Goal: Task Accomplishment & Management: Manage account settings

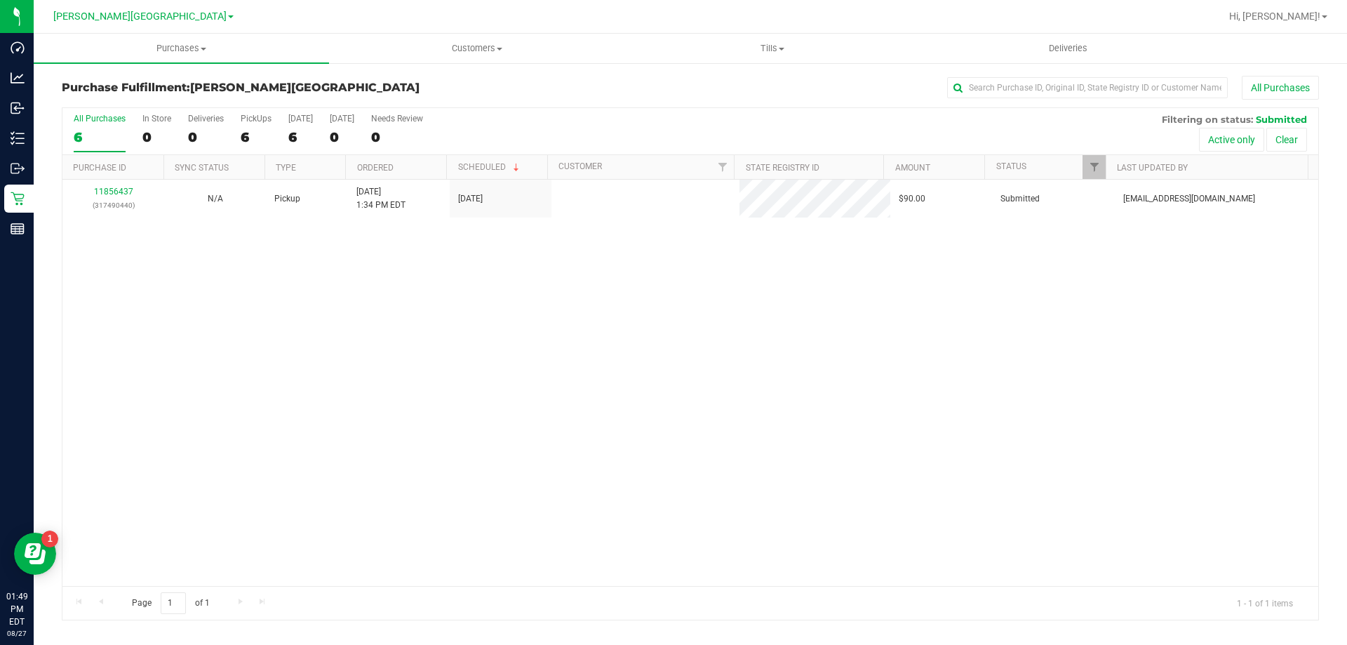
click at [587, 320] on div "11856437 (317490440) N/A Pickup [DATE] 1:34 PM EDT 8/27/2025 $90.00 Submitted […" at bounding box center [690, 383] width 1256 height 406
click at [244, 140] on div "6" at bounding box center [256, 137] width 31 height 16
click at [0, 0] on input "PickUps 6" at bounding box center [0, 0] width 0 height 0
click at [187, 47] on span "Purchases" at bounding box center [181, 48] width 295 height 13
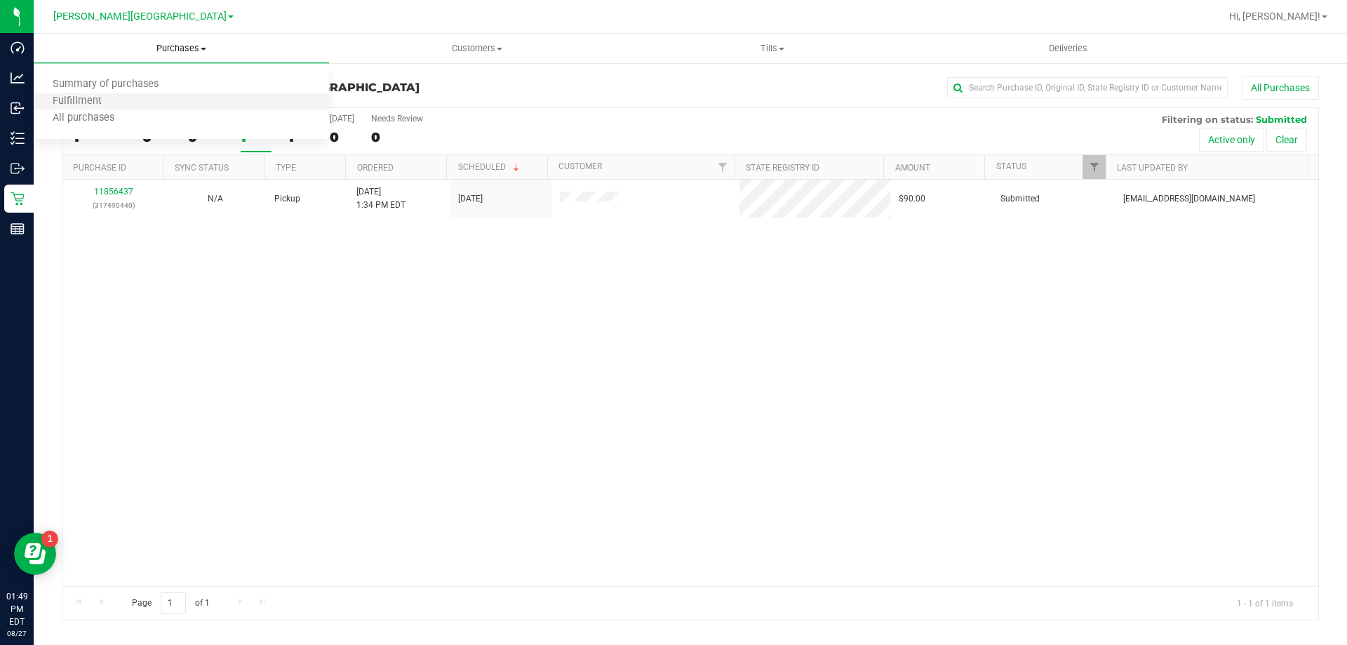
click at [184, 93] on li "Fulfillment" at bounding box center [181, 101] width 295 height 17
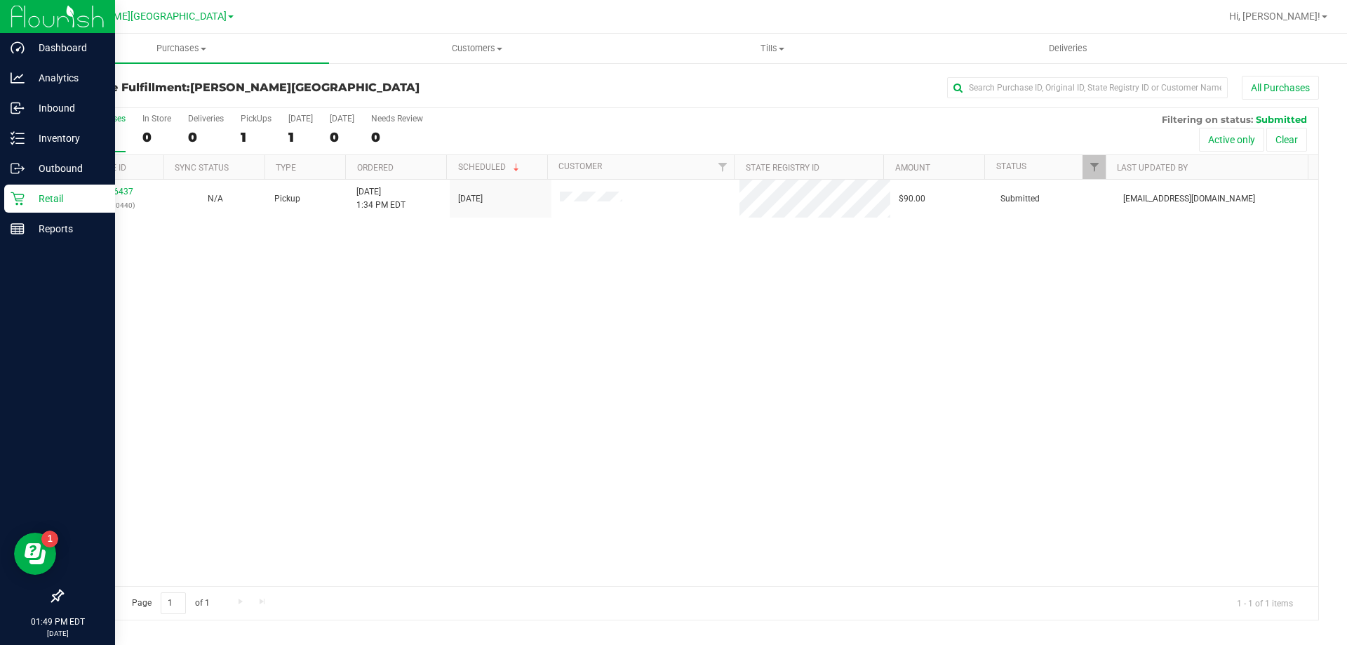
click at [53, 194] on p "Retail" at bounding box center [67, 198] width 84 height 17
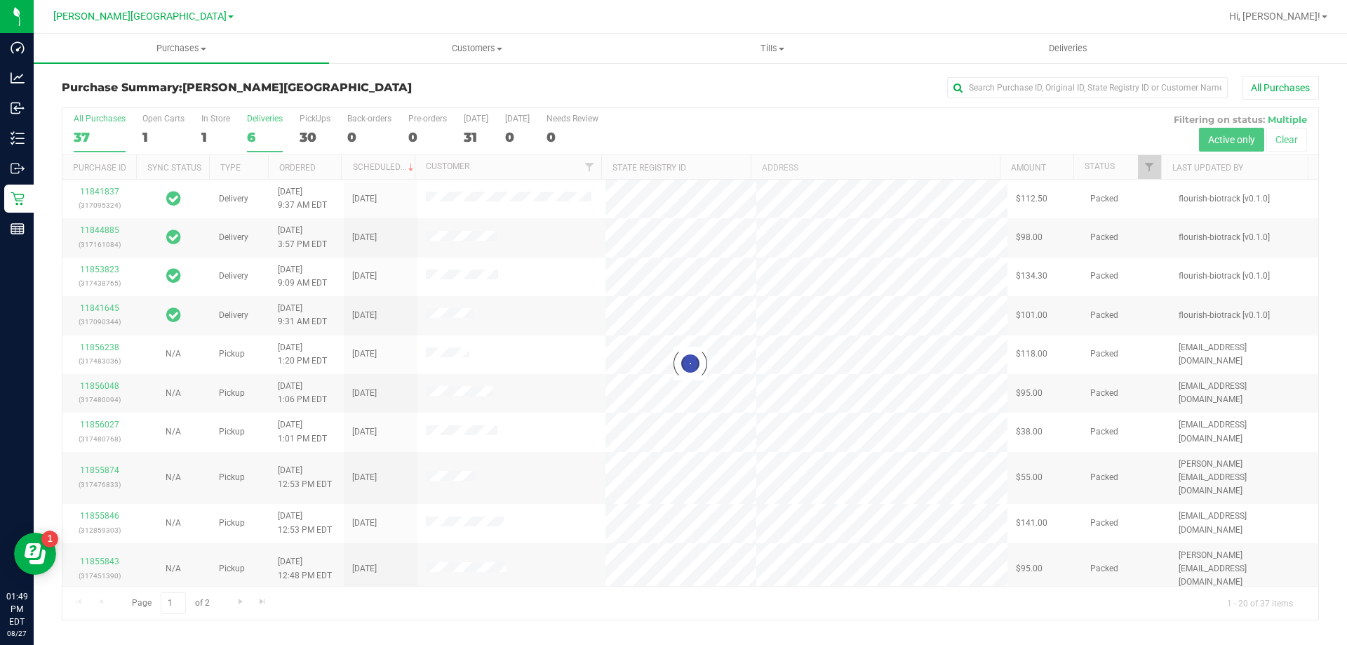
click at [254, 135] on div "6" at bounding box center [265, 137] width 36 height 16
click at [0, 0] on input "Deliveries 6" at bounding box center [0, 0] width 0 height 0
click at [448, 82] on h3 "Purchase Summary: [PERSON_NAME][GEOGRAPHIC_DATA]" at bounding box center [271, 87] width 419 height 13
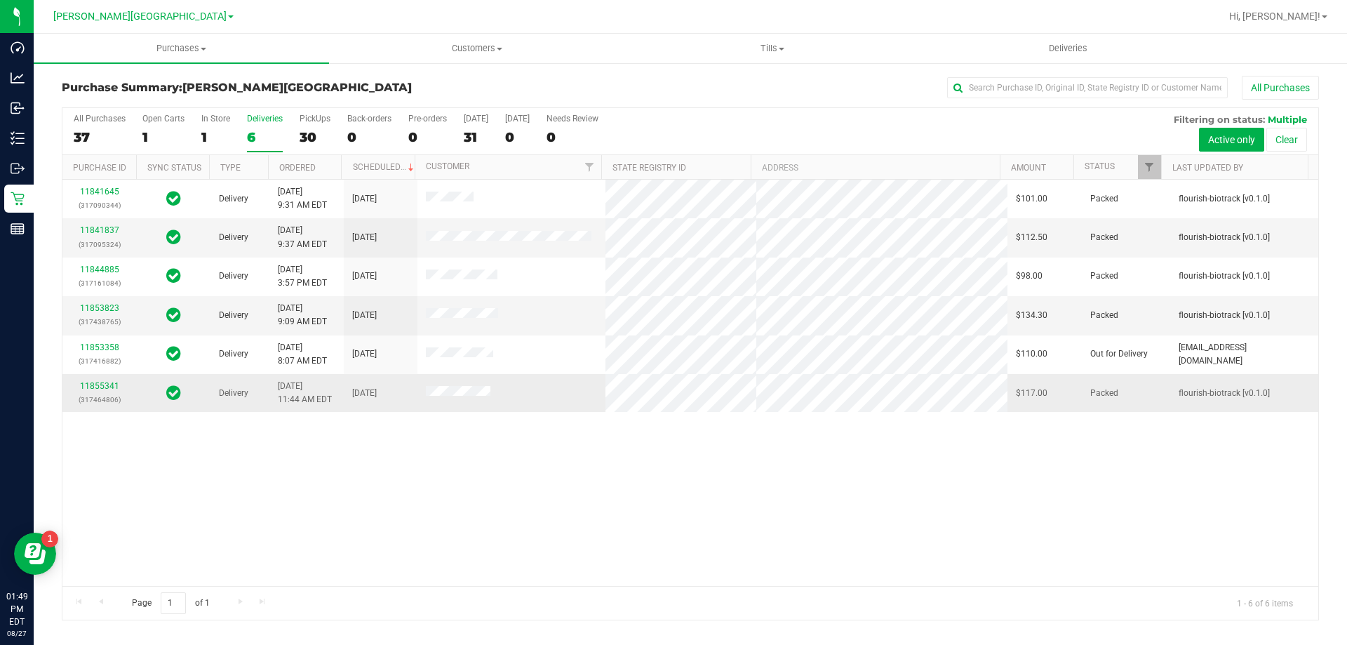
click at [93, 379] on div "11855341 (317464806)" at bounding box center [99, 392] width 57 height 27
click at [95, 384] on link "11855341" at bounding box center [99, 386] width 39 height 10
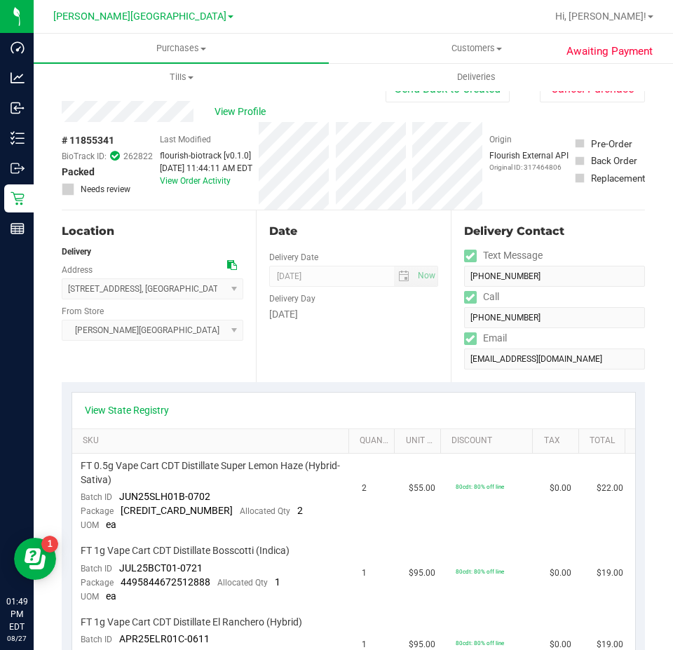
click at [325, 118] on div "View Profile" at bounding box center [224, 111] width 324 height 21
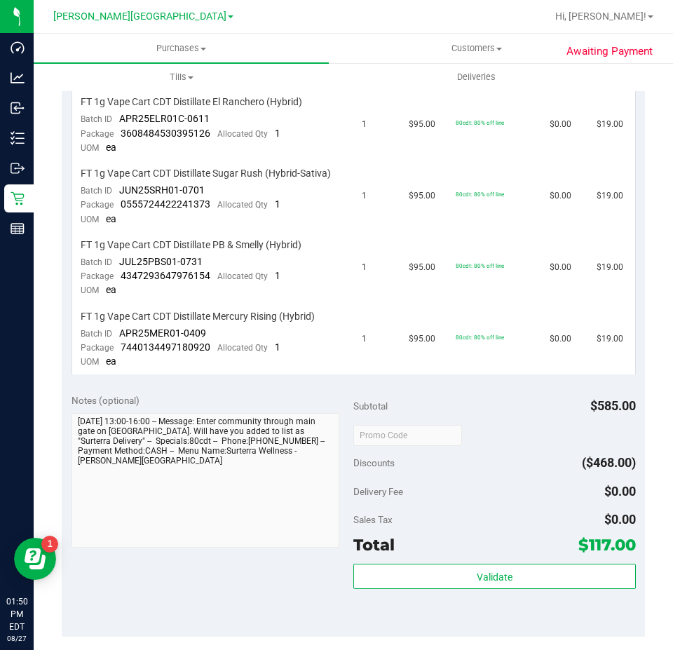
scroll to position [631, 0]
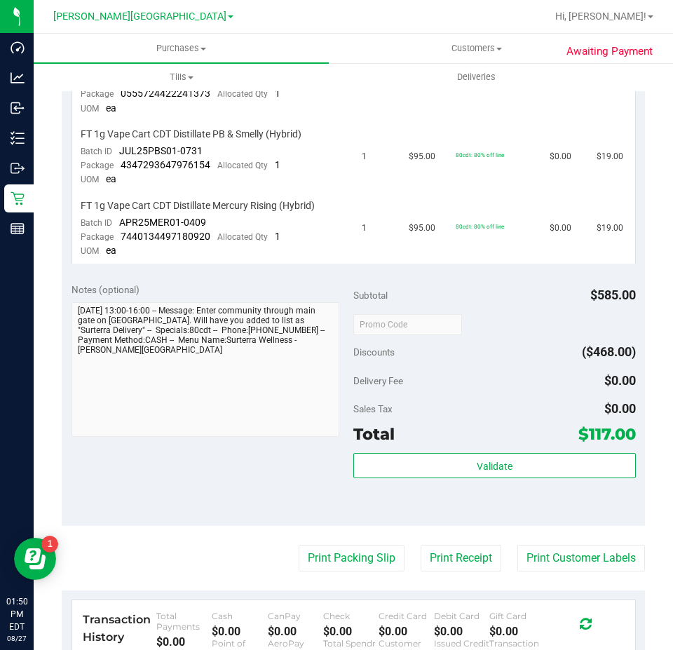
click at [525, 403] on div "Sales Tax $0.00" at bounding box center [495, 408] width 283 height 25
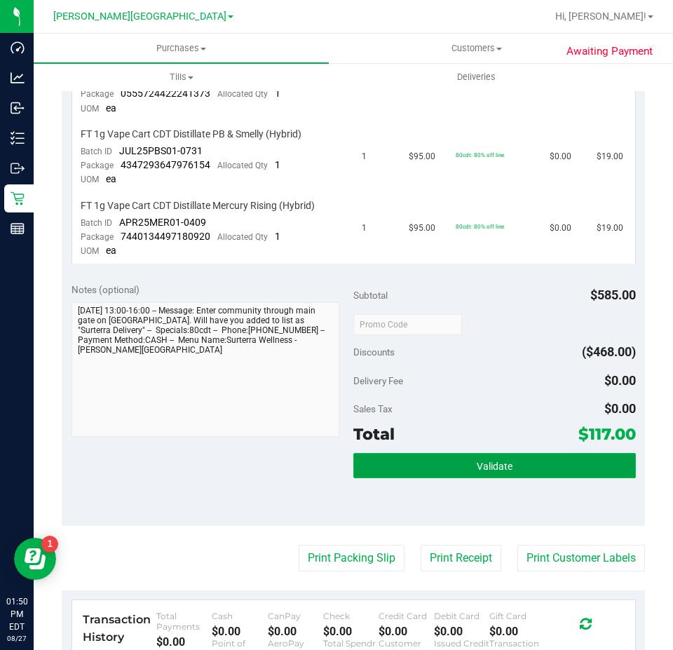
click at [511, 455] on button "Validate" at bounding box center [495, 465] width 283 height 25
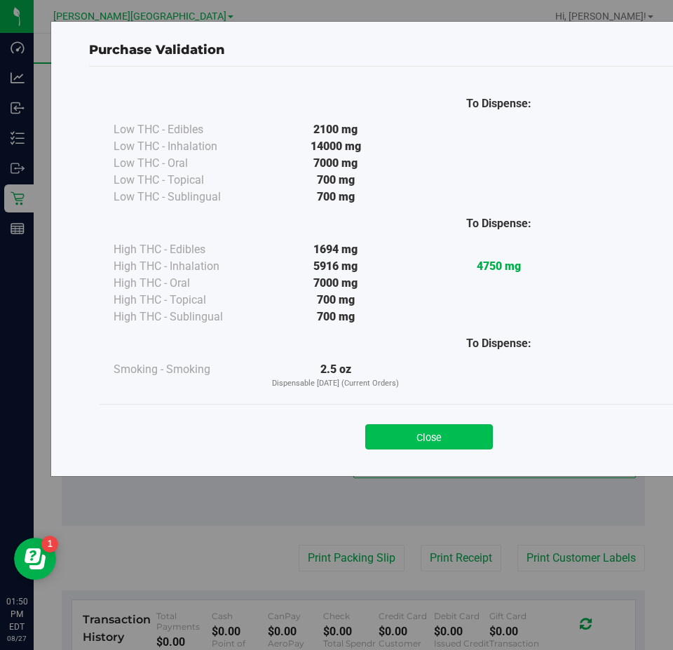
click at [457, 431] on button "Close" at bounding box center [429, 436] width 128 height 25
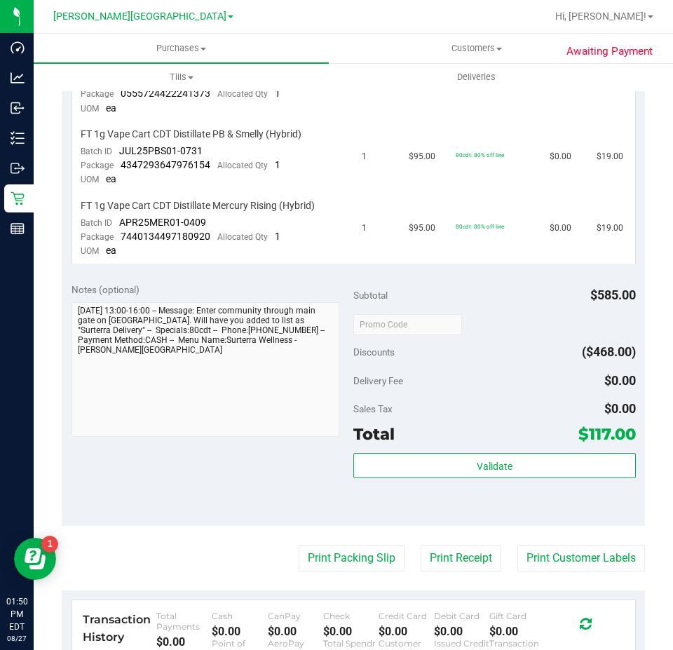
click at [455, 428] on div "Total $117.00" at bounding box center [495, 434] width 283 height 25
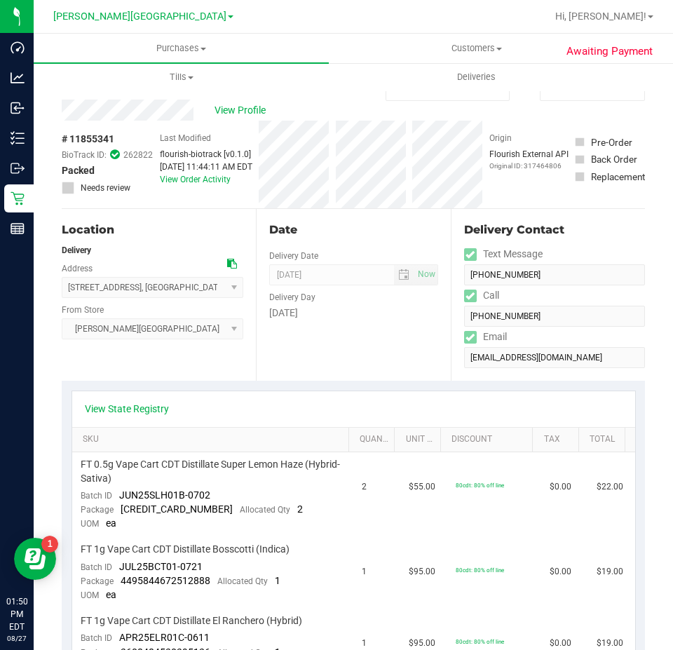
scroll to position [0, 0]
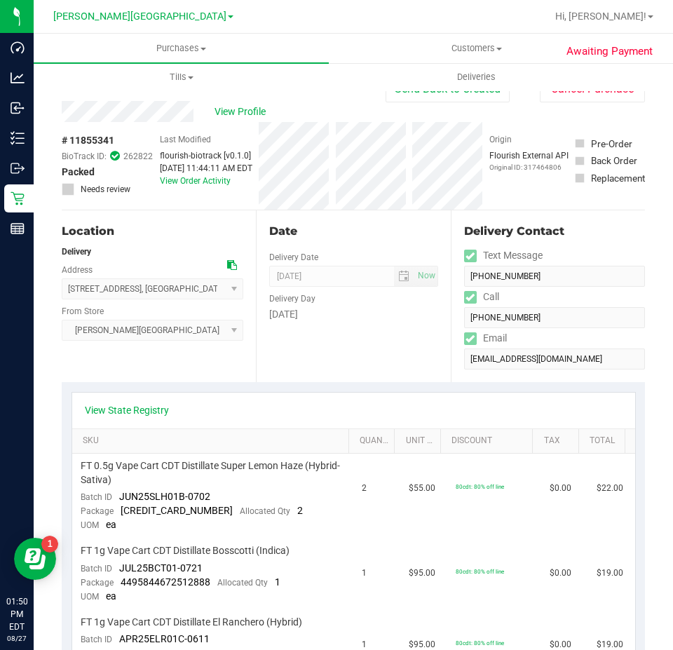
click at [133, 119] on div "View Profile" at bounding box center [224, 111] width 324 height 21
click at [488, 72] on span "Deliveries" at bounding box center [476, 77] width 76 height 13
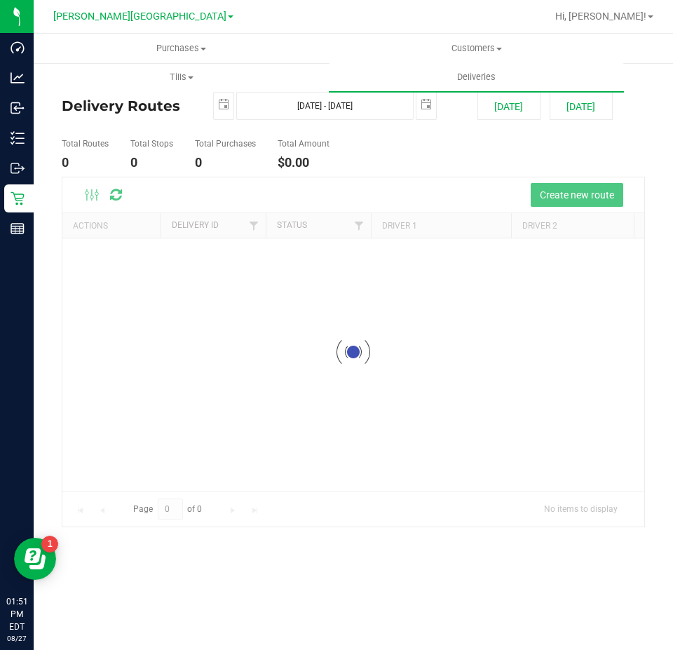
click at [415, 156] on ul "Total Routes 0 Total Stops 0 Total Purchases 0 Total Amount $0.00" at bounding box center [351, 155] width 587 height 44
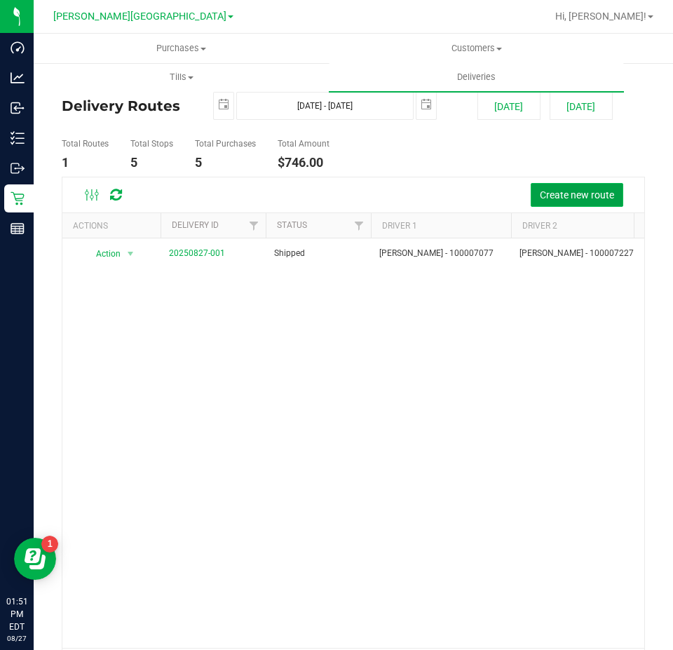
click at [560, 199] on span "Create new route" at bounding box center [577, 194] width 74 height 11
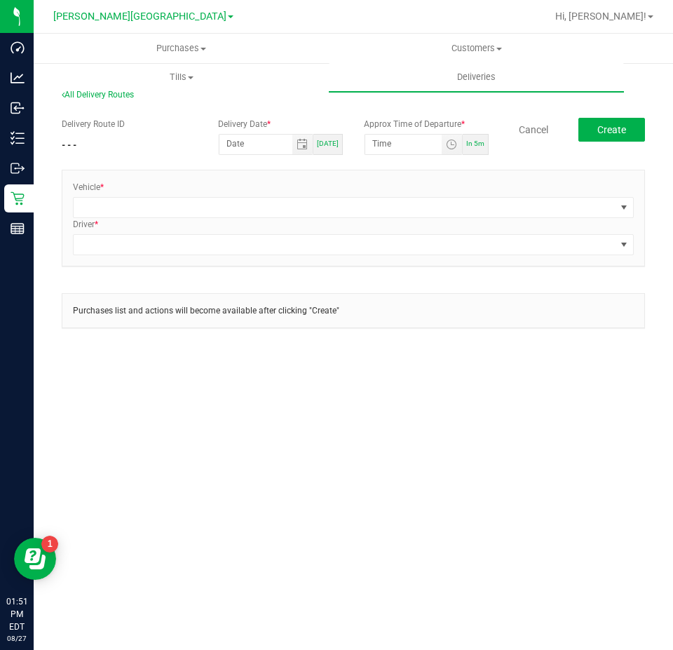
click at [321, 146] on span "[DATE]" at bounding box center [328, 144] width 22 height 8
type input "[DATE]"
type input "1:57 PM"
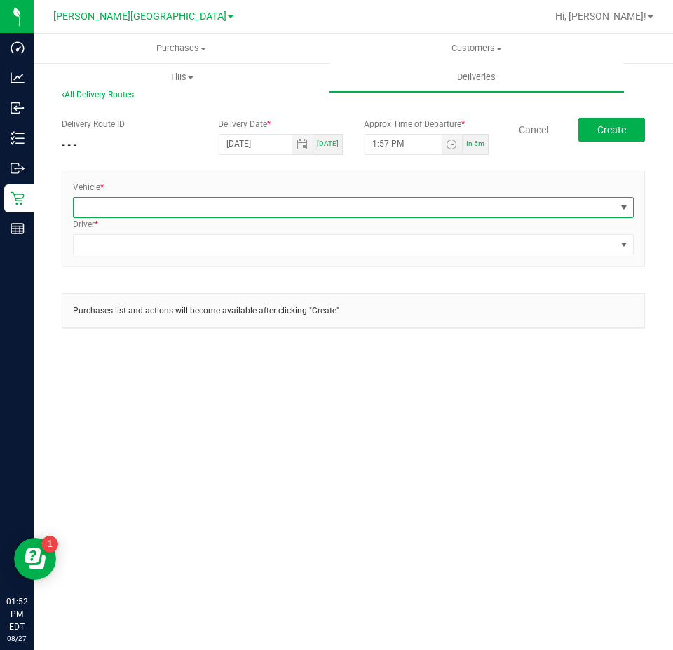
click at [182, 210] on span at bounding box center [345, 208] width 542 height 20
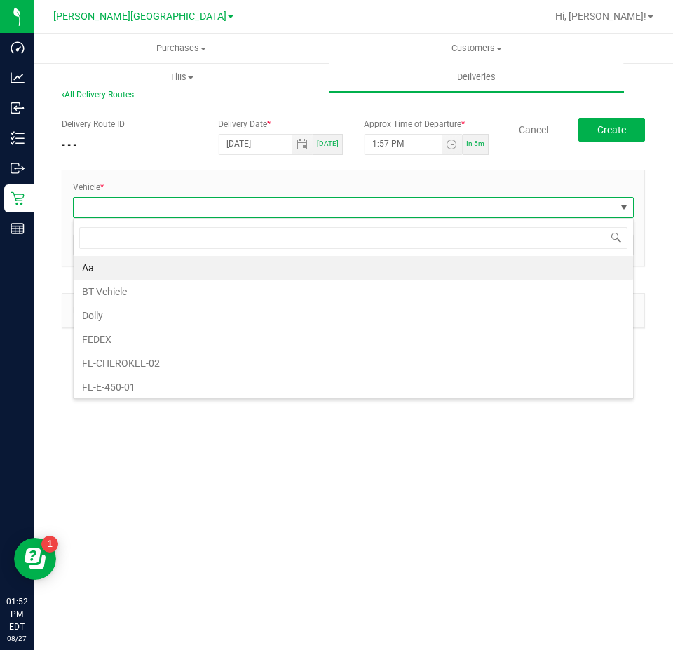
scroll to position [21, 561]
type input "esca"
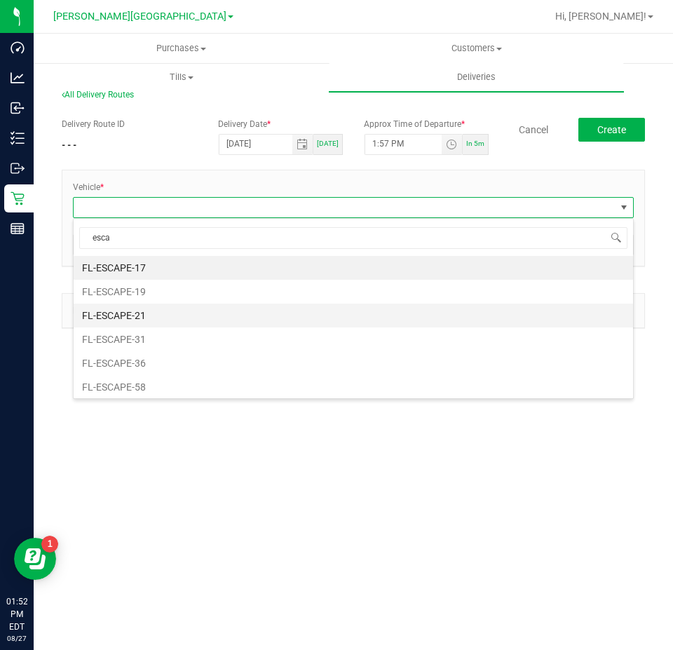
click at [200, 322] on li "FL-ESCAPE-21" at bounding box center [354, 316] width 560 height 24
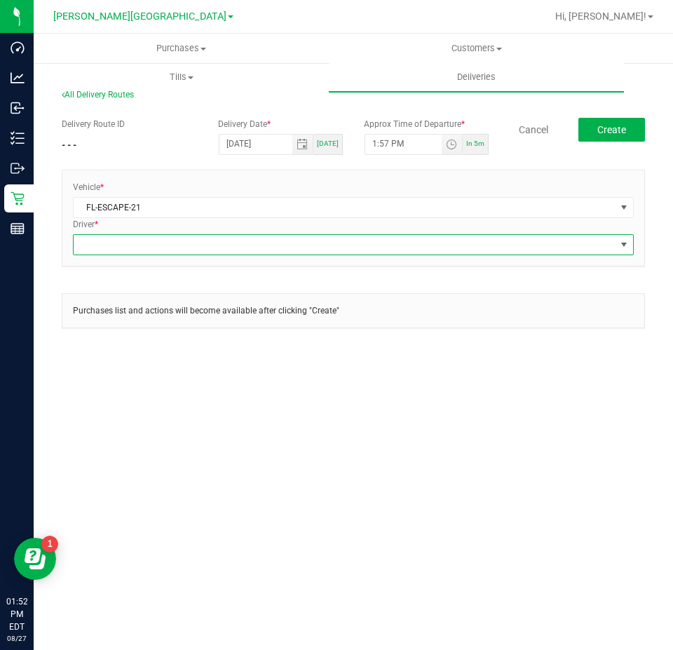
click at [150, 243] on span at bounding box center [345, 245] width 542 height 20
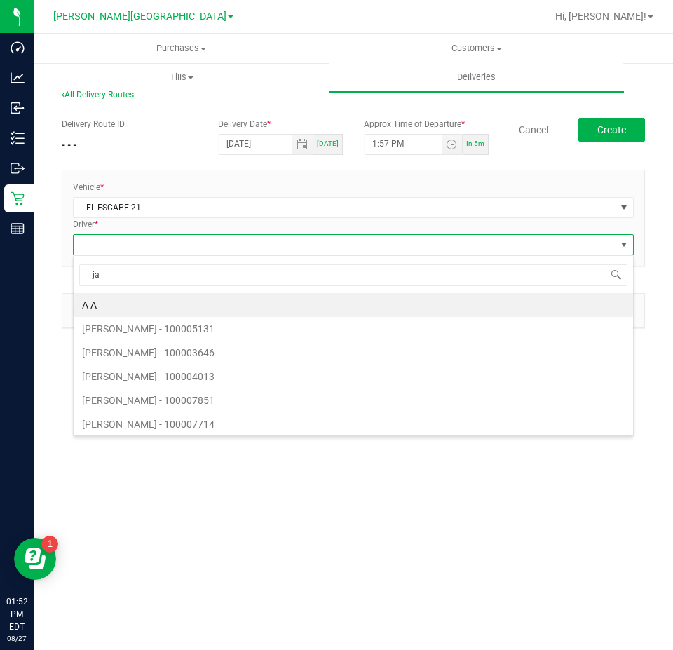
type input "jac"
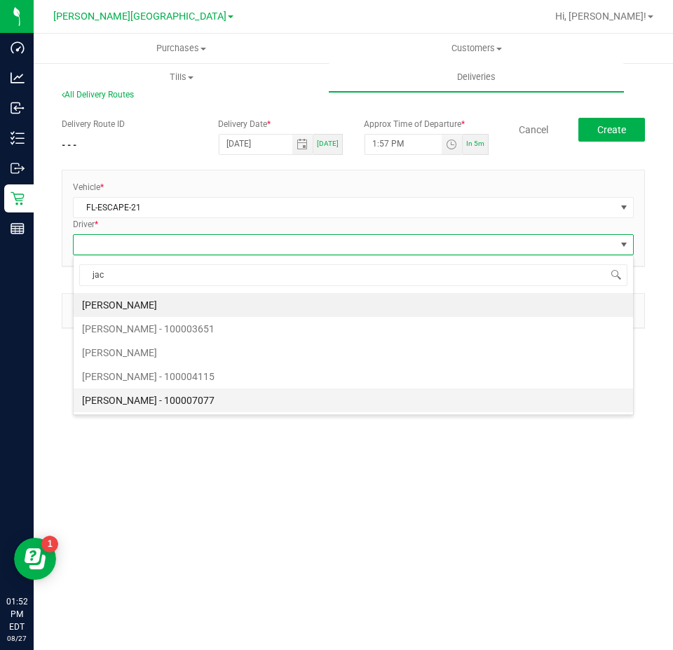
click at [163, 401] on li "[PERSON_NAME] - 100007077" at bounding box center [354, 401] width 560 height 24
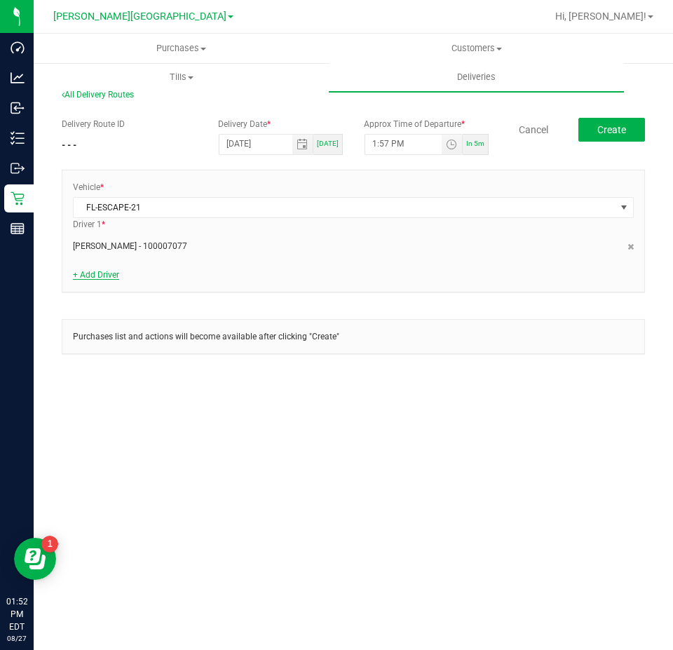
click at [109, 274] on link "+ Add Driver" at bounding box center [96, 275] width 46 height 10
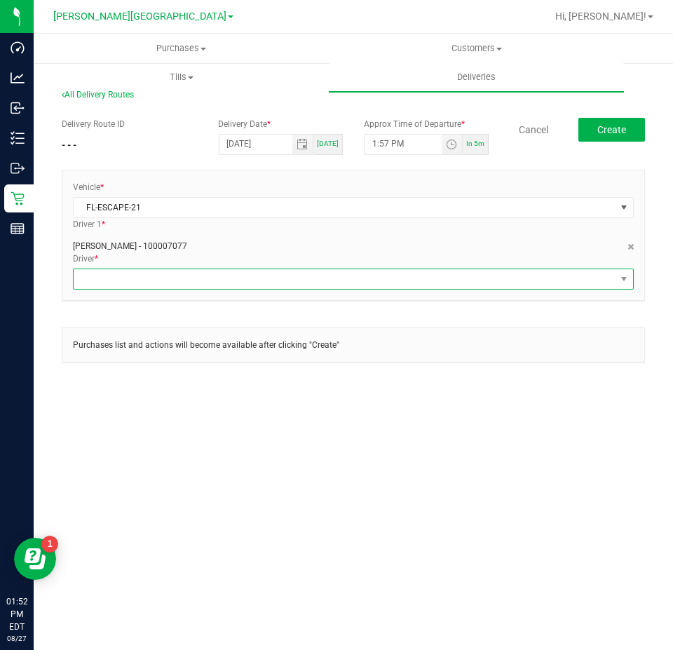
click at [115, 276] on span at bounding box center [345, 279] width 542 height 20
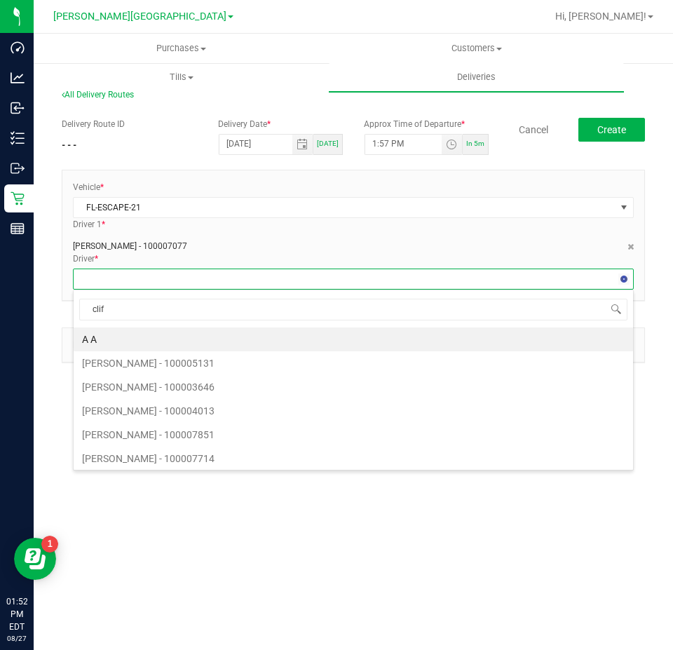
type input "cliff"
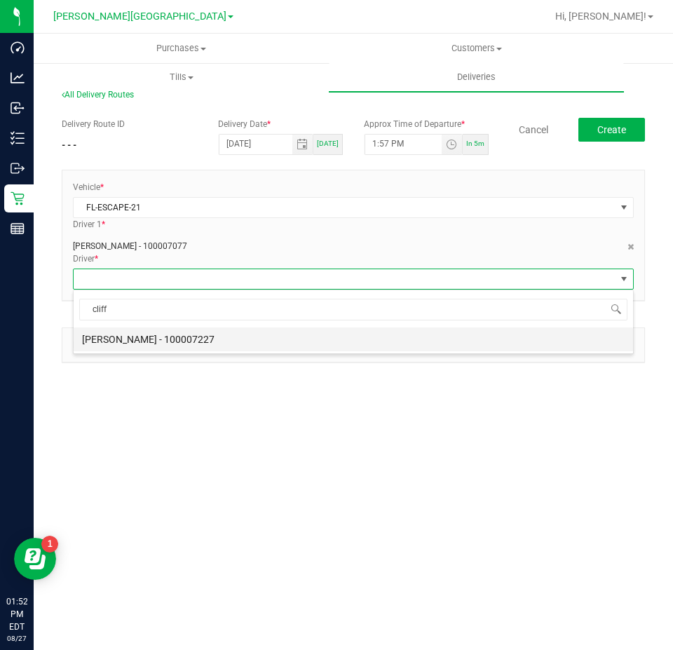
click at [194, 347] on li "[PERSON_NAME] - 100007227" at bounding box center [354, 340] width 560 height 24
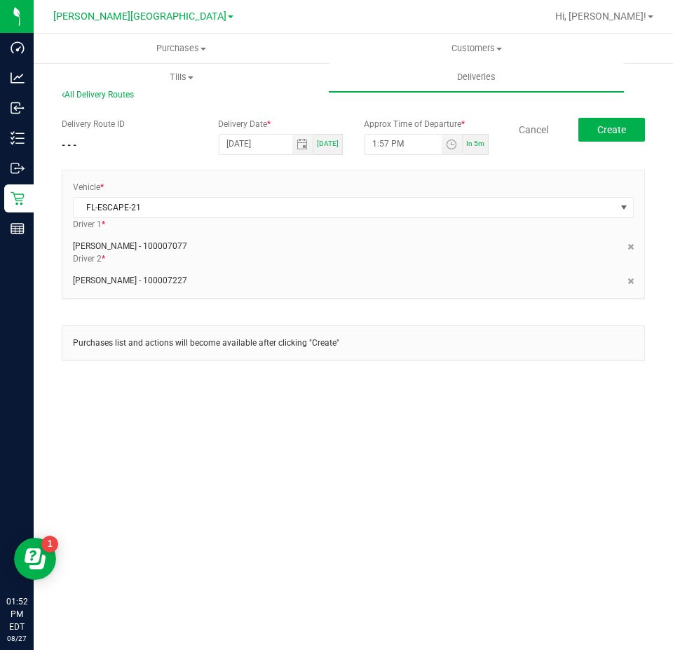
click at [145, 401] on div "All Delivery Routes Delivery Route ID - - - Delivery Date * [DATE] [DATE] Appro…" at bounding box center [354, 237] width 640 height 350
click at [624, 121] on button "Create" at bounding box center [612, 130] width 67 height 24
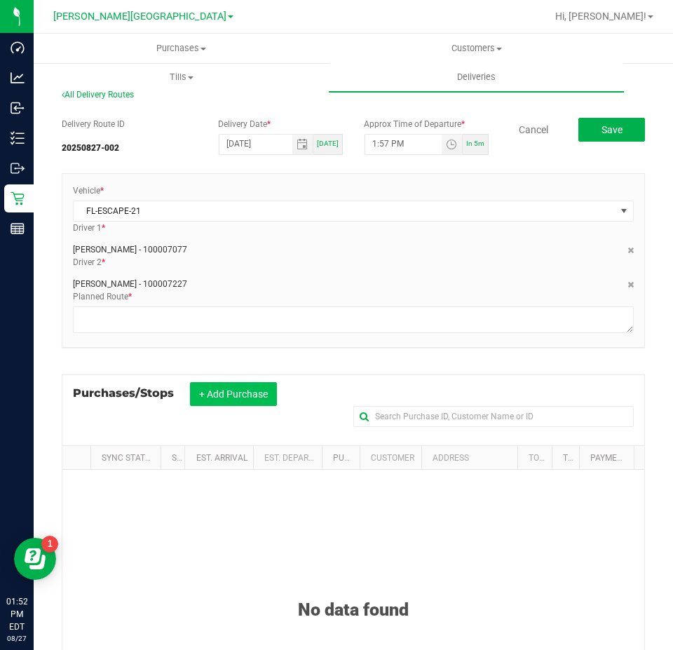
click at [257, 406] on button "+ Add Purchase" at bounding box center [233, 394] width 87 height 24
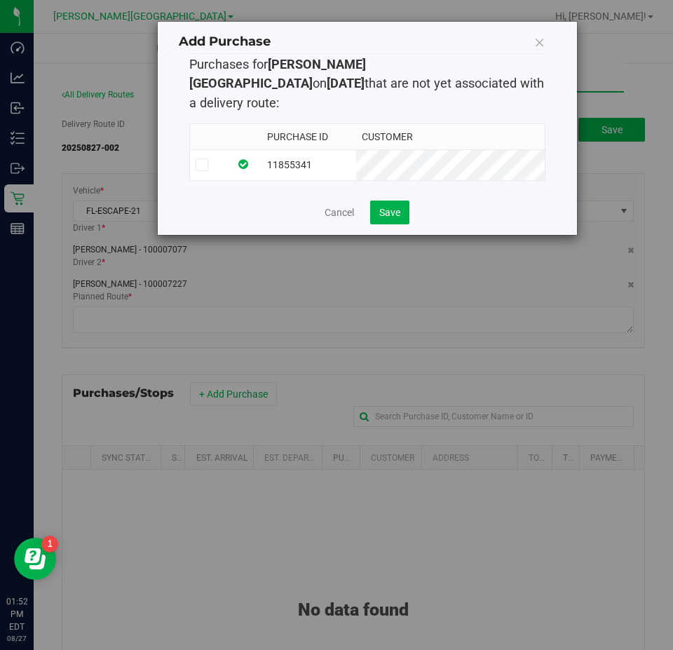
click at [298, 149] on td "11855341" at bounding box center [309, 164] width 95 height 31
click at [389, 203] on button "Save" at bounding box center [389, 213] width 39 height 24
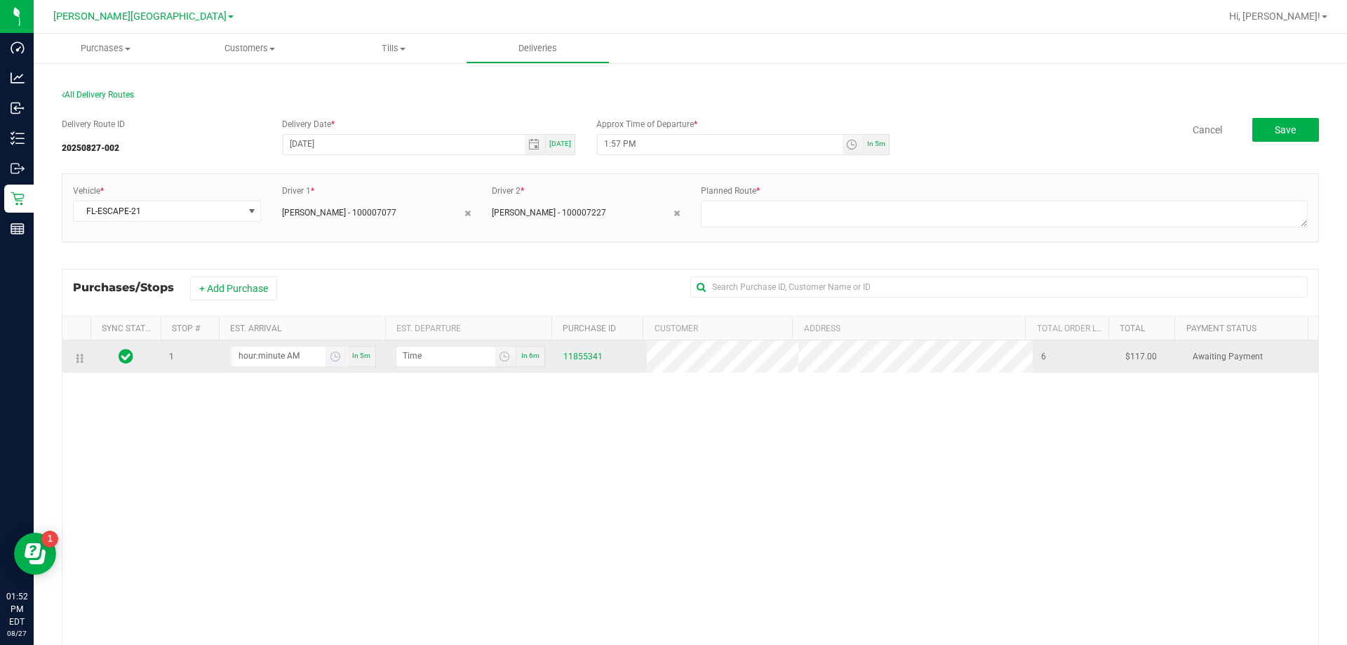
click at [297, 356] on input "hour:minute AM" at bounding box center [278, 356] width 93 height 18
type input "2:02 AM"
type input "2:03 AM"
type input "2:27 AM"
type input "2:28 AM"
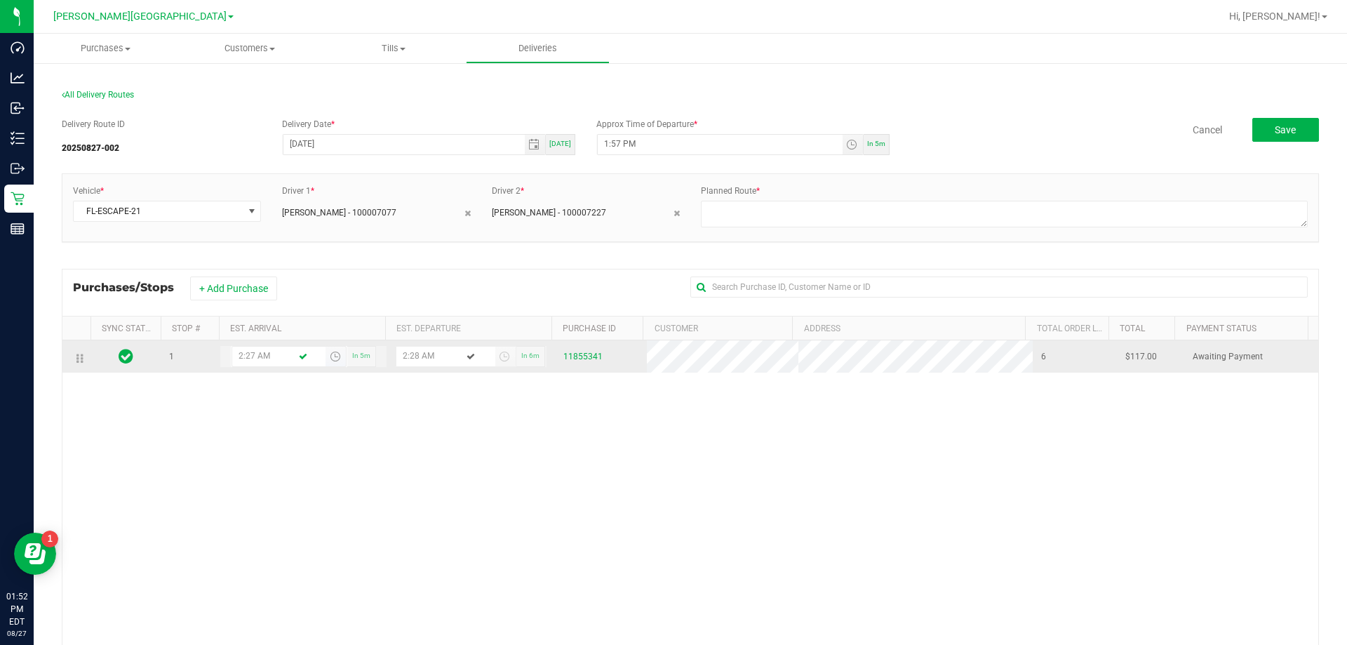
type input "2:27 PM"
type input "2:28 PM"
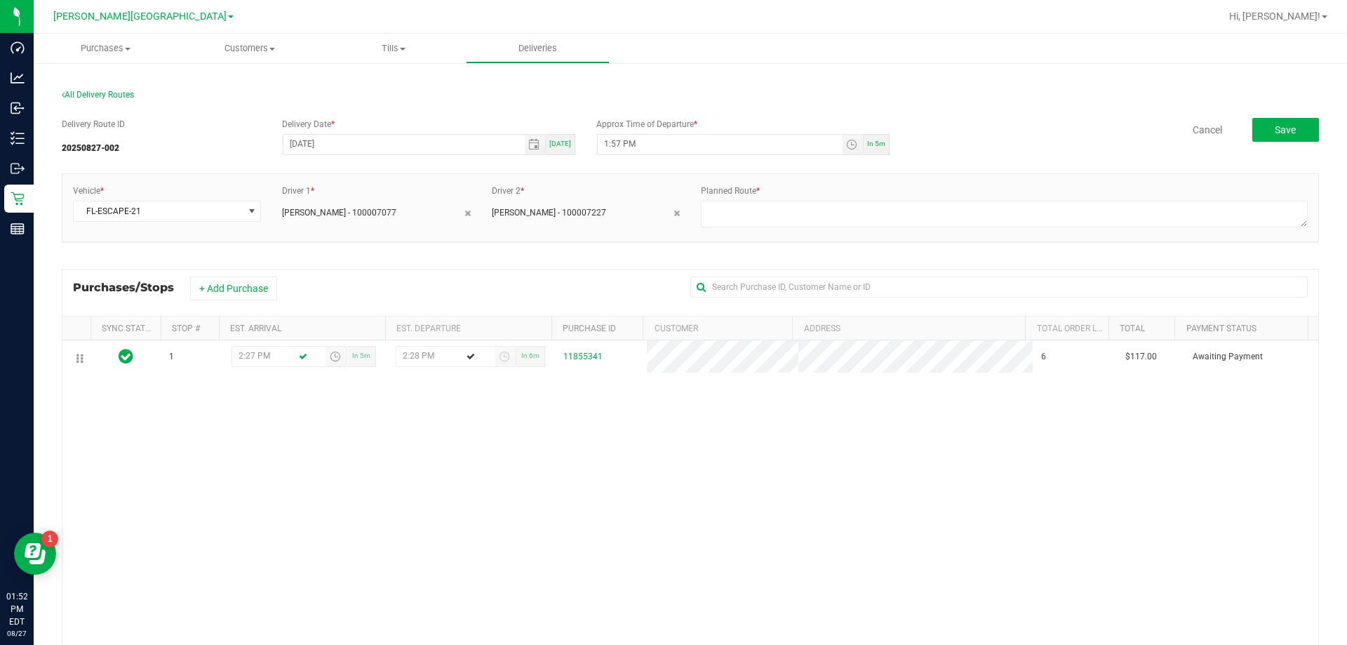
type input "2:27 PM"
click at [336, 517] on div "1 2:27 PM In 5m 2:28 PM In 6m 11855341 6 $117.00 Awaiting Payment" at bounding box center [690, 543] width 1256 height 406
click at [1267, 135] on button "Save" at bounding box center [1285, 130] width 67 height 24
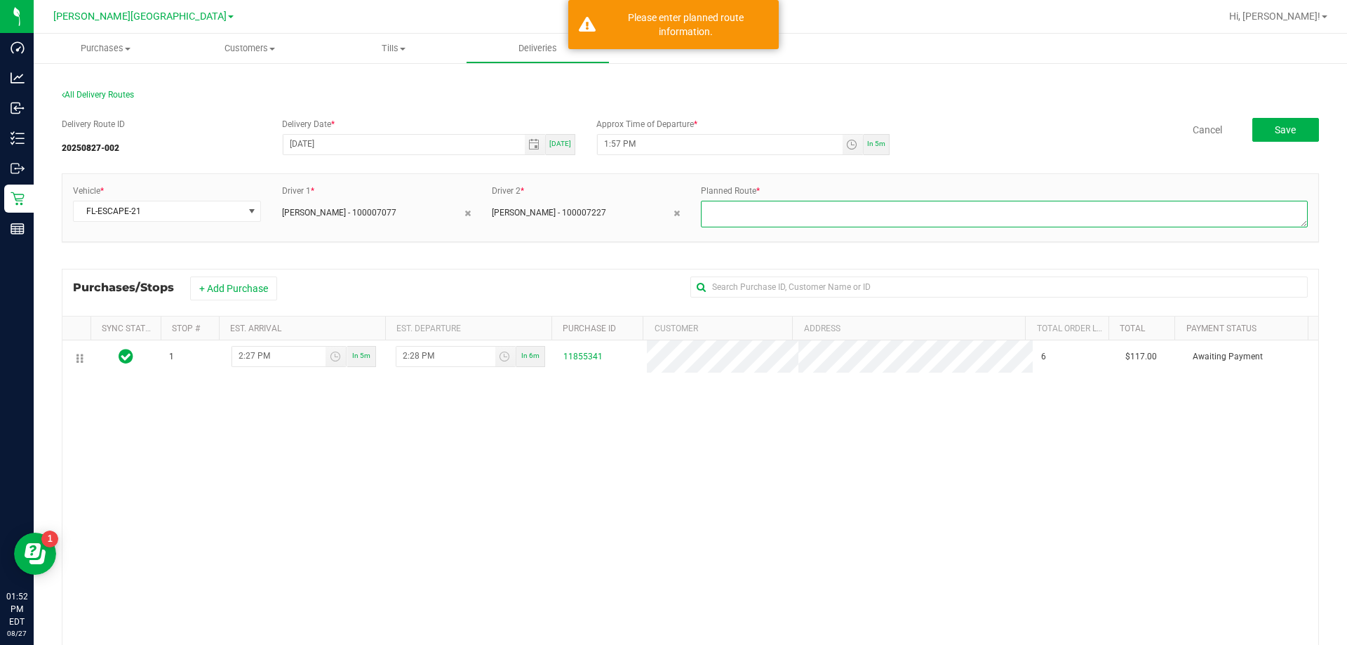
click at [750, 210] on textarea at bounding box center [1004, 214] width 607 height 27
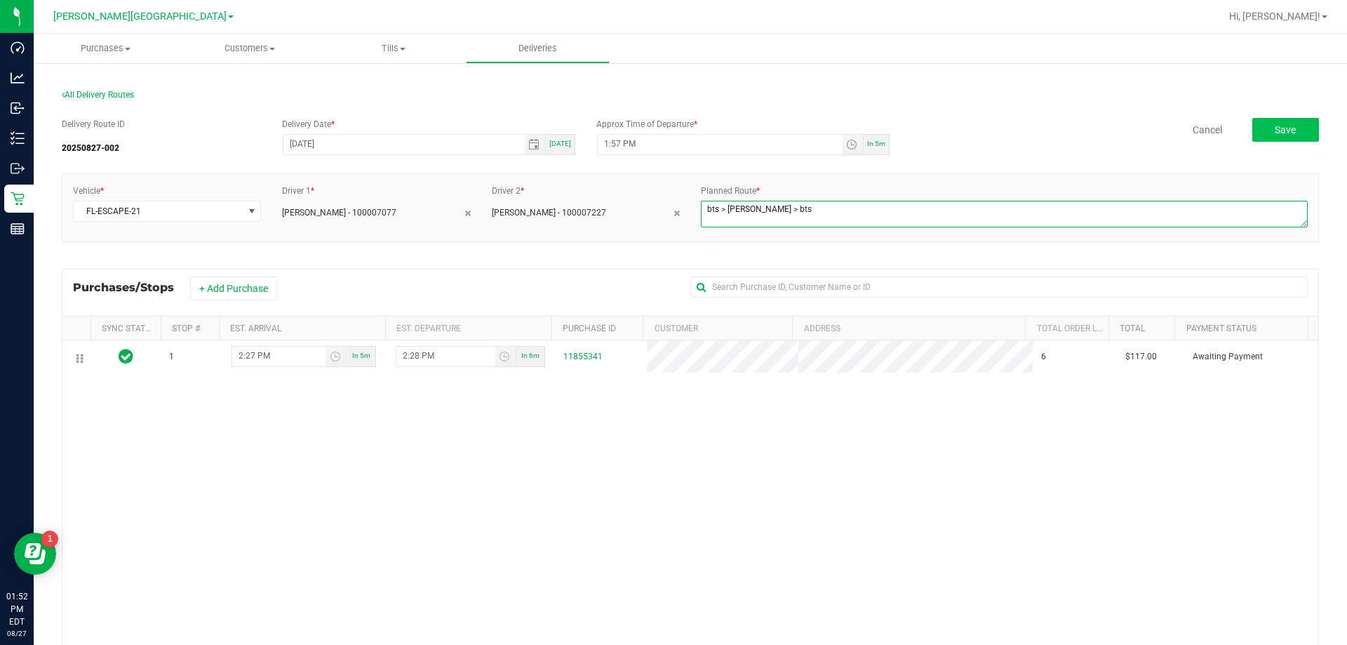
type textarea "bts > [PERSON_NAME] > bts"
click at [1254, 136] on button "Save" at bounding box center [1285, 130] width 67 height 24
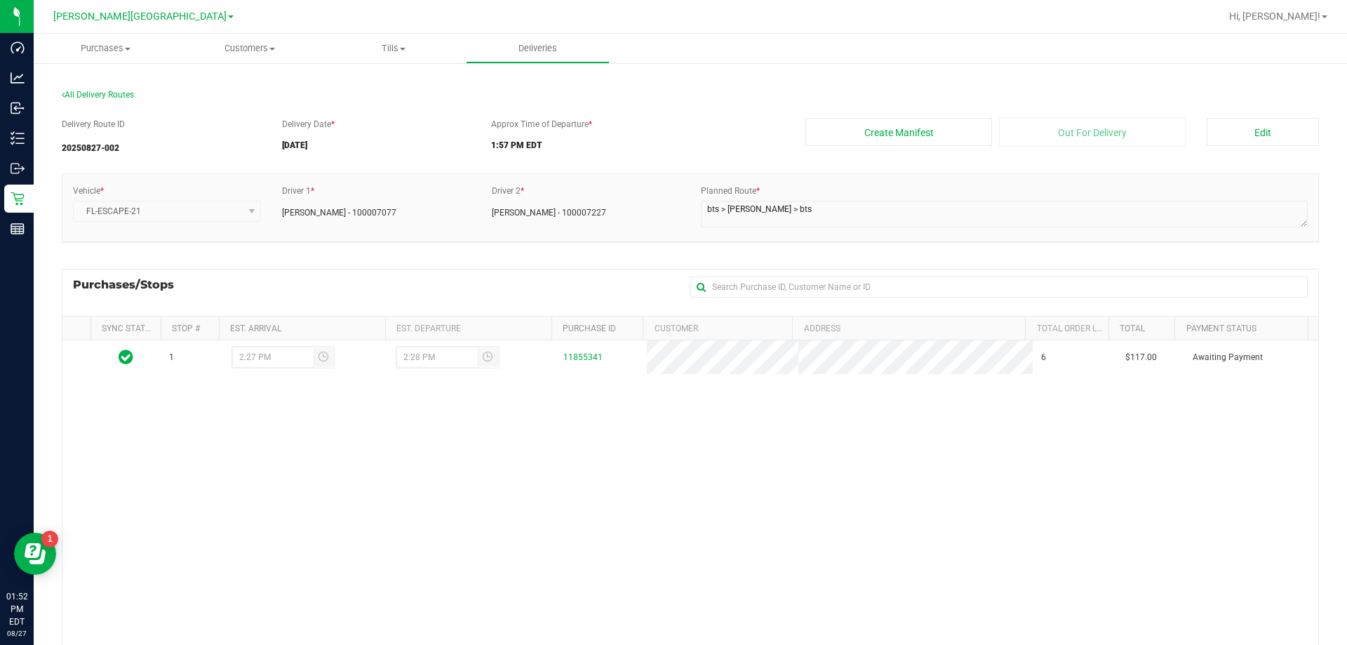
click at [938, 169] on div "Delivery Route ID 20250827-002 Delivery Date * [DATE] Approx Time of Departure …" at bounding box center [690, 449] width 1257 height 684
click at [556, 273] on div "Purchases/Stops + Add Purchase" at bounding box center [690, 292] width 1257 height 47
click at [950, 137] on button "Create Manifest" at bounding box center [898, 132] width 187 height 28
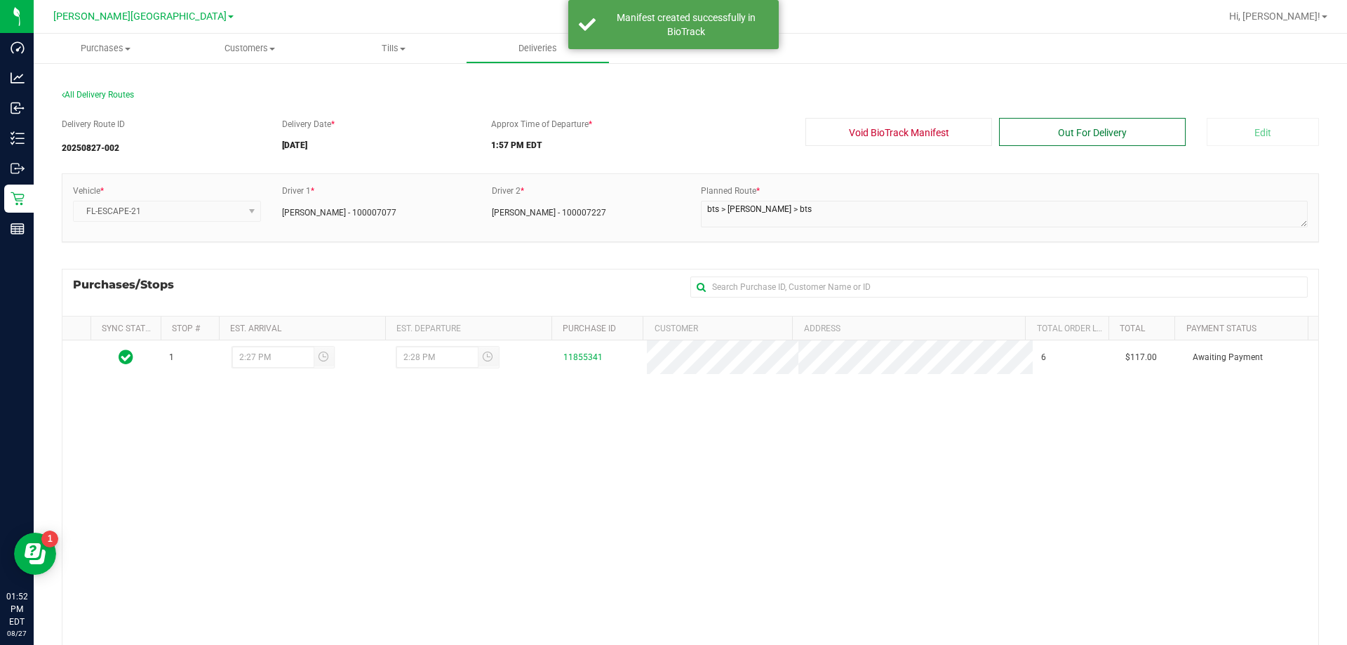
click at [1034, 137] on button "Out For Delivery" at bounding box center [1092, 132] width 187 height 28
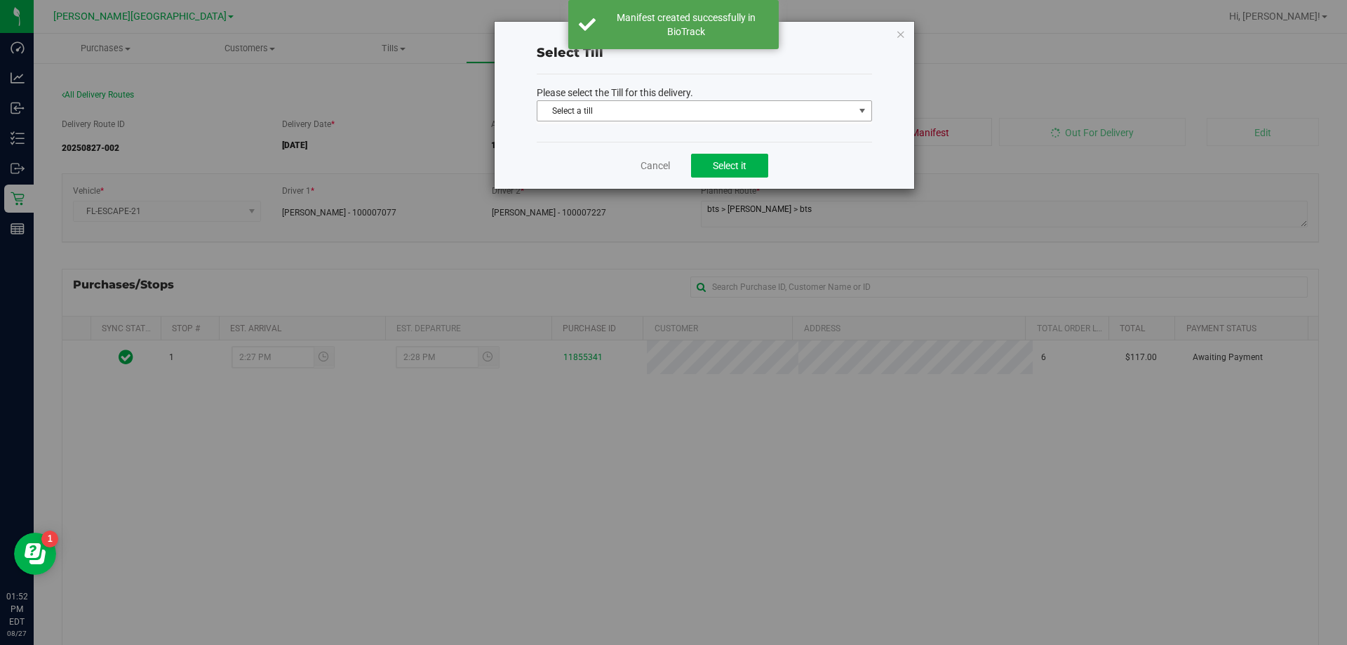
click at [683, 118] on span "Select a till" at bounding box center [695, 111] width 316 height 20
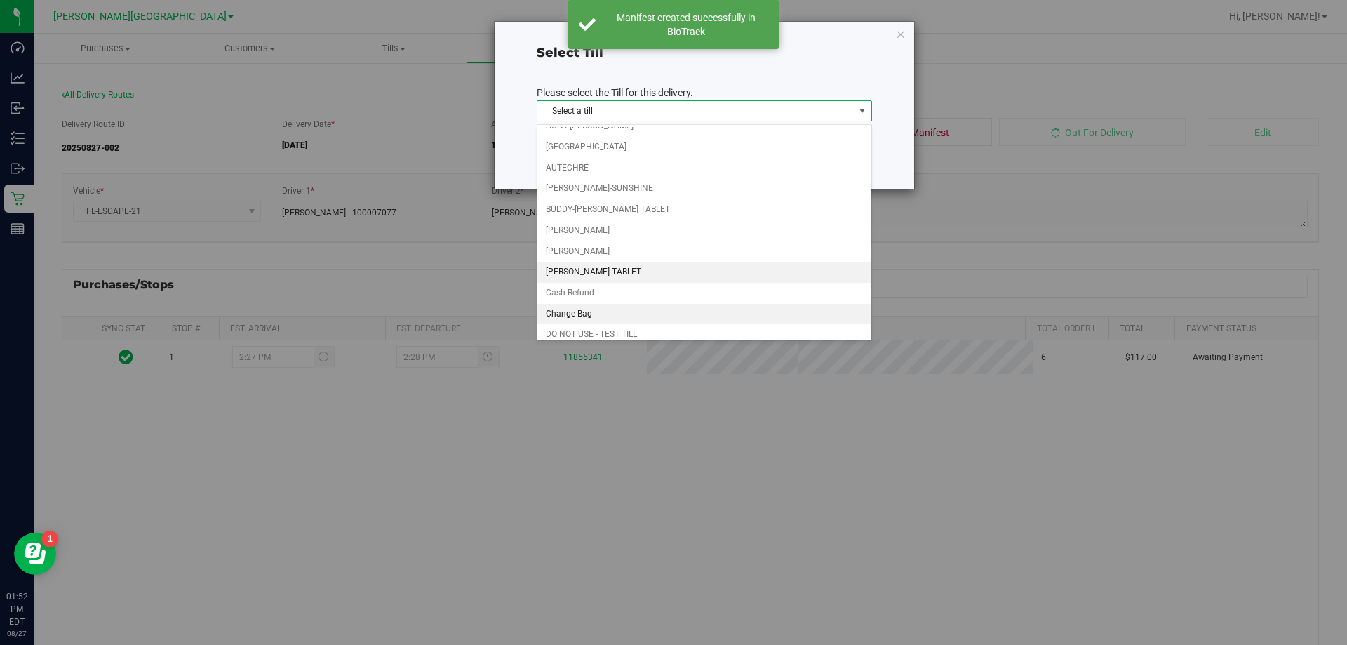
scroll to position [140, 0]
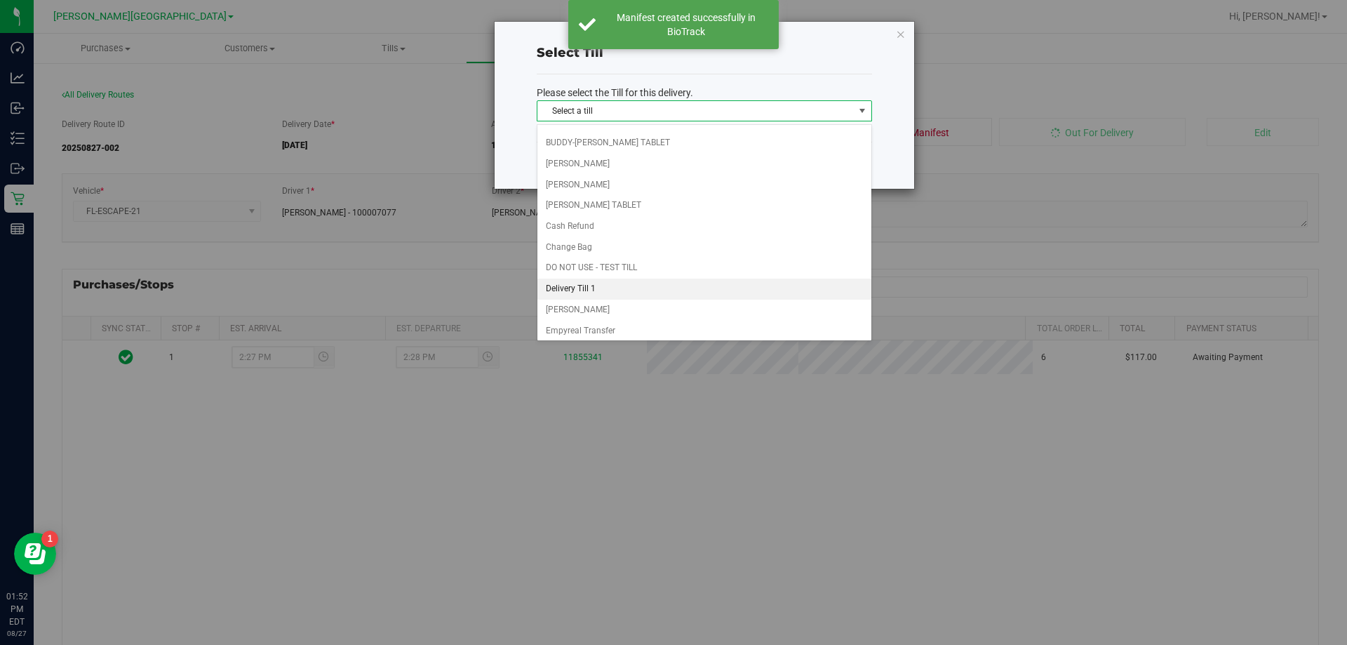
click at [626, 290] on li "Delivery Till 1" at bounding box center [704, 288] width 334 height 21
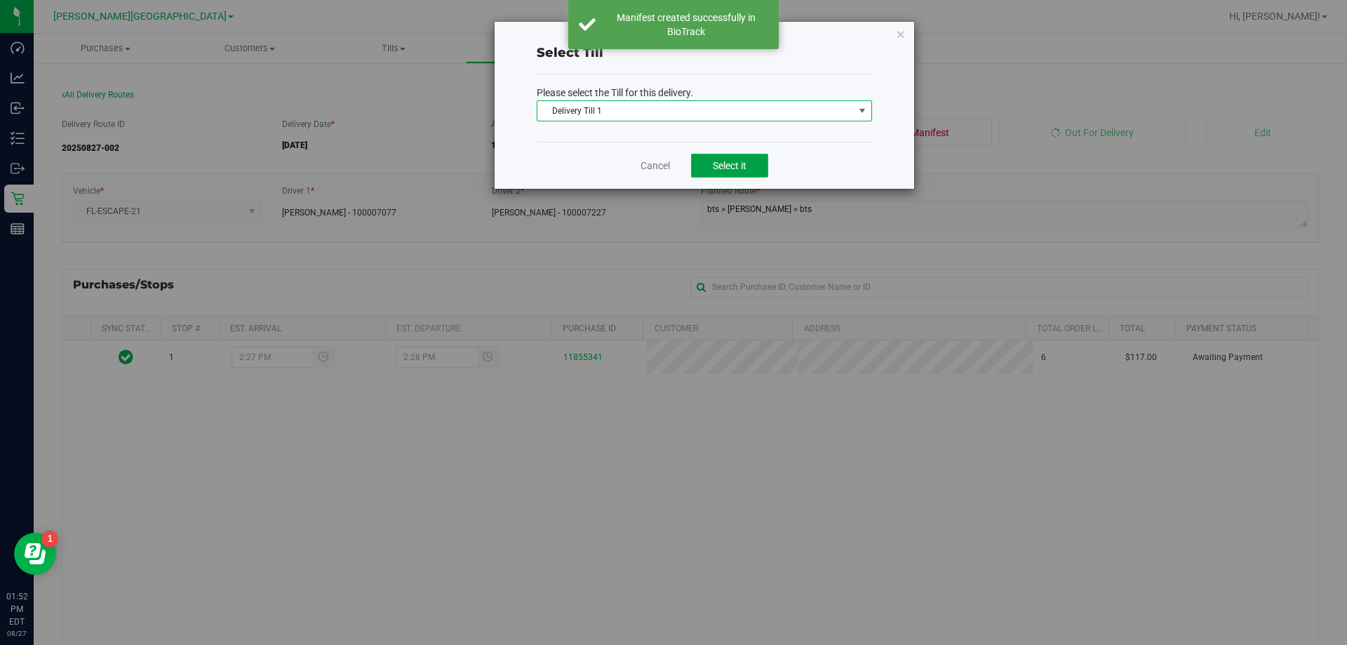
click at [732, 166] on span "Select it" at bounding box center [730, 165] width 34 height 11
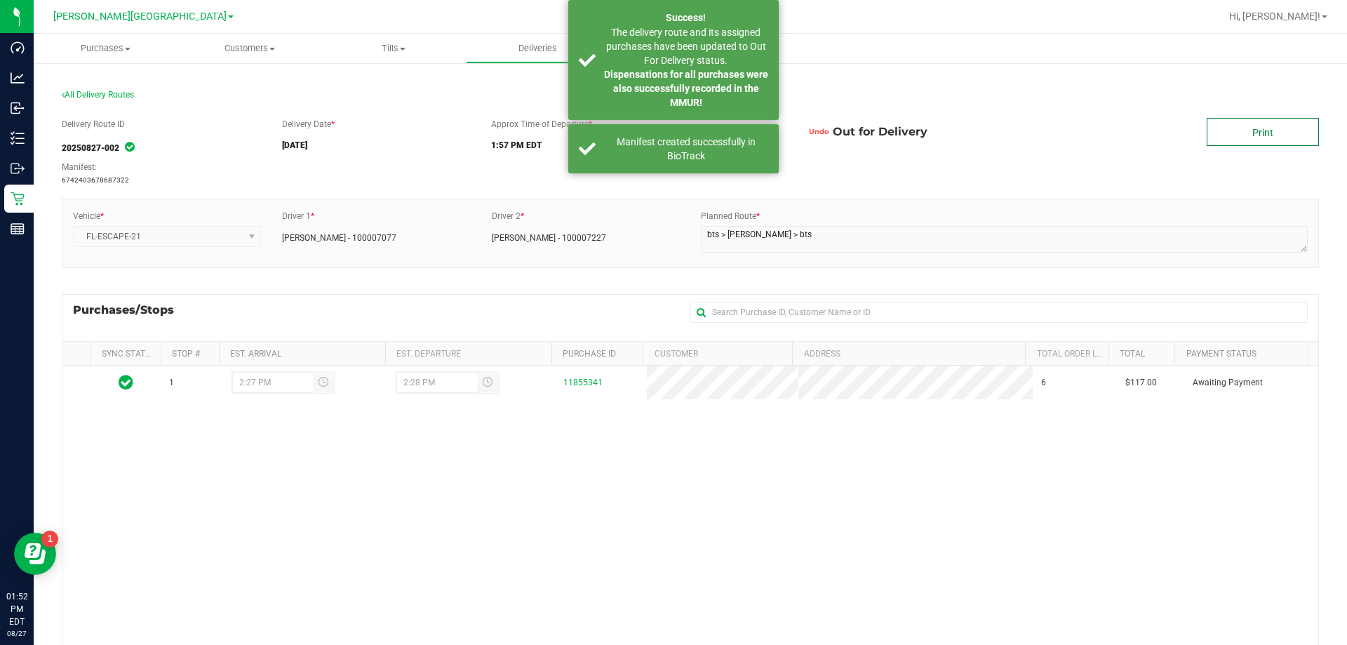
click at [1257, 128] on link "Print" at bounding box center [1263, 132] width 112 height 28
